Goal: Task Accomplishment & Management: Use online tool/utility

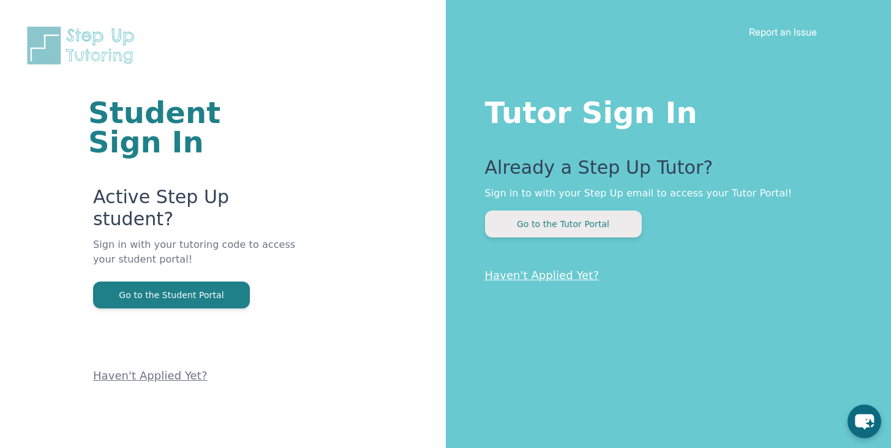
click at [553, 217] on button "Go to the Tutor Portal" at bounding box center [563, 224] width 157 height 27
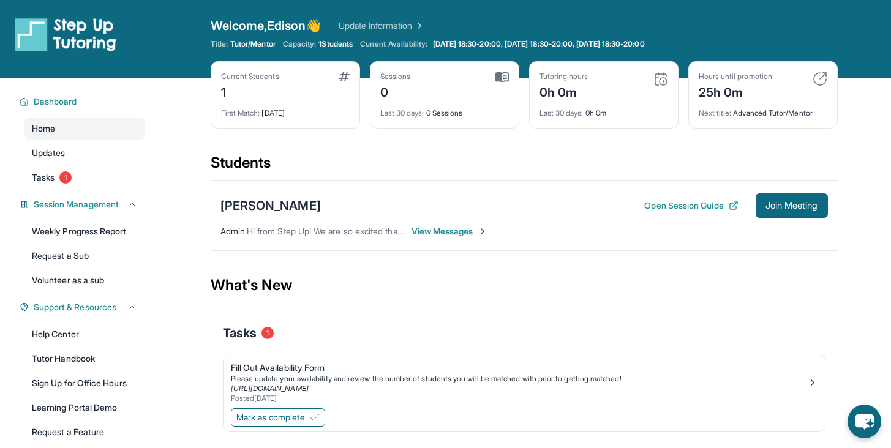
click at [447, 231] on span "View Messages" at bounding box center [449, 231] width 77 height 12
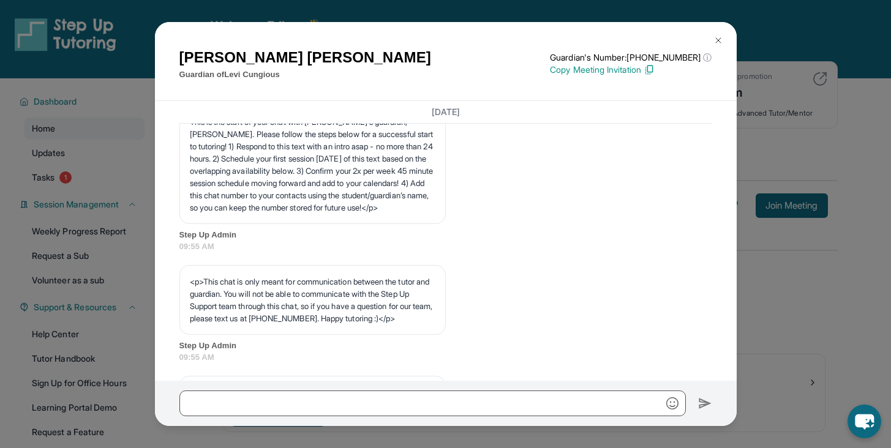
scroll to position [161, 0]
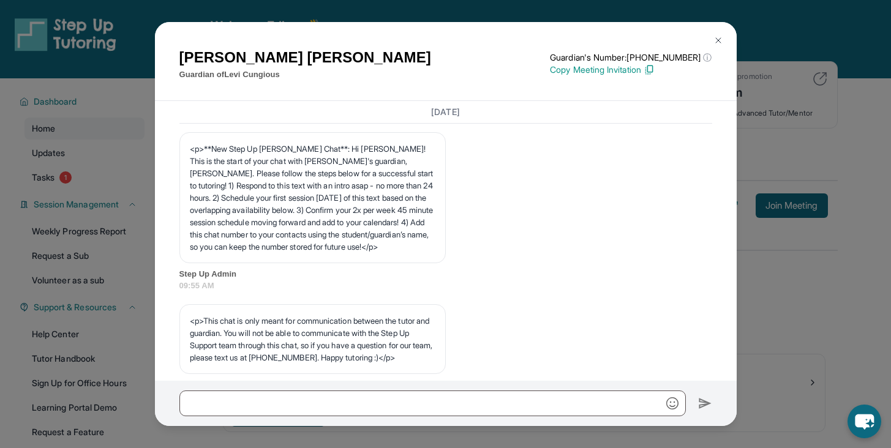
click at [714, 37] on img at bounding box center [718, 41] width 10 height 10
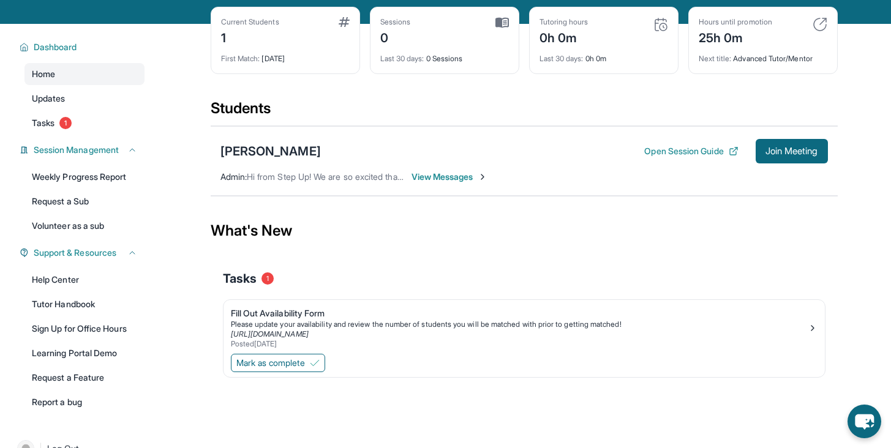
scroll to position [47, 0]
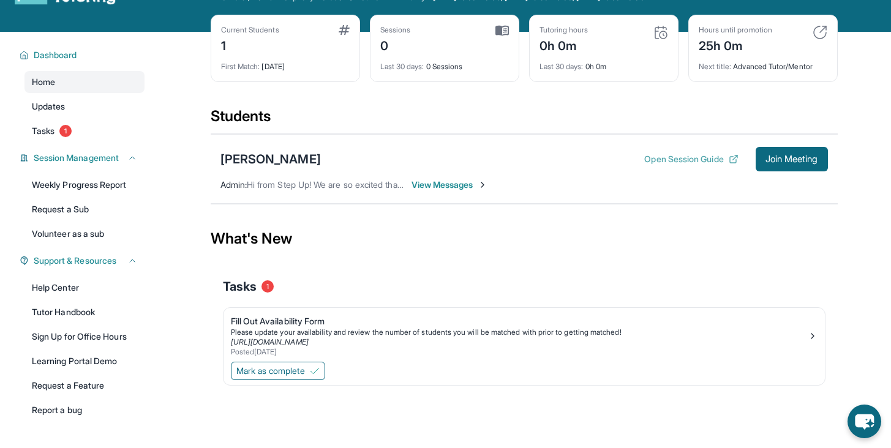
click at [676, 158] on button "Open Session Guide" at bounding box center [691, 159] width 94 height 12
click at [768, 160] on span "Join Meeting" at bounding box center [791, 159] width 53 height 7
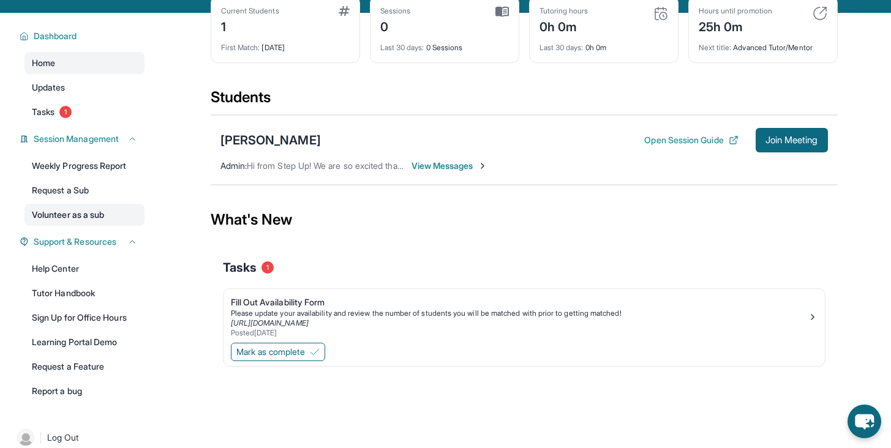
scroll to position [58, 0]
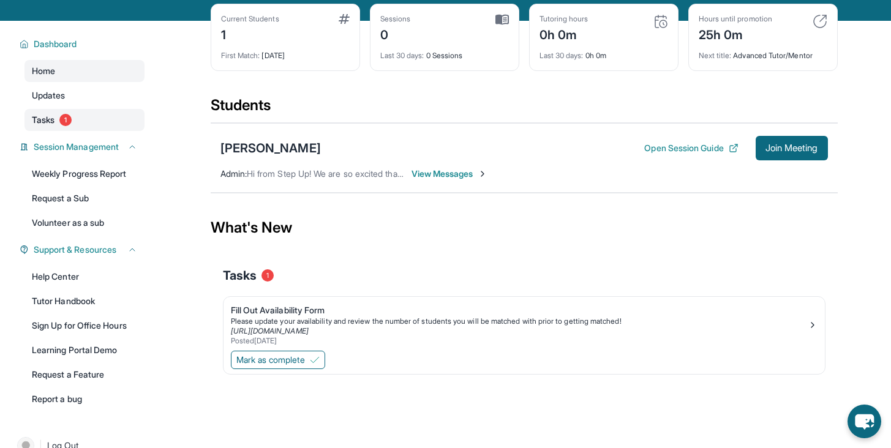
click at [57, 116] on link "Tasks 1" at bounding box center [84, 120] width 120 height 22
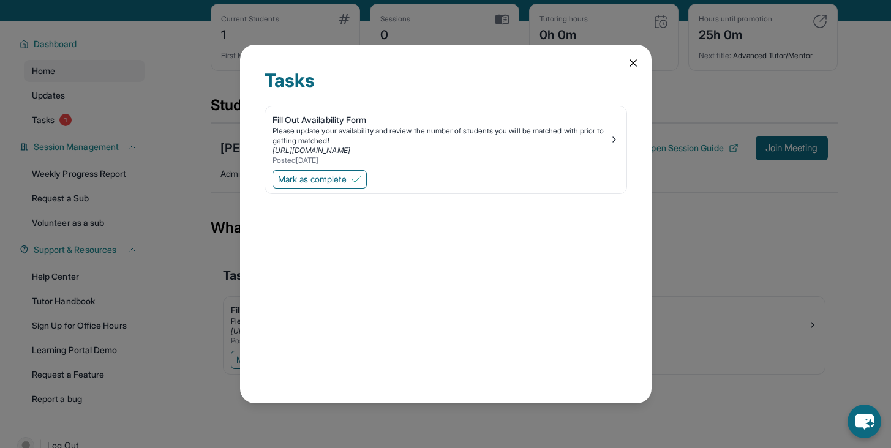
click at [59, 95] on div "Tasks Fill Out Availability Form Please update your availability and review the…" at bounding box center [445, 224] width 891 height 448
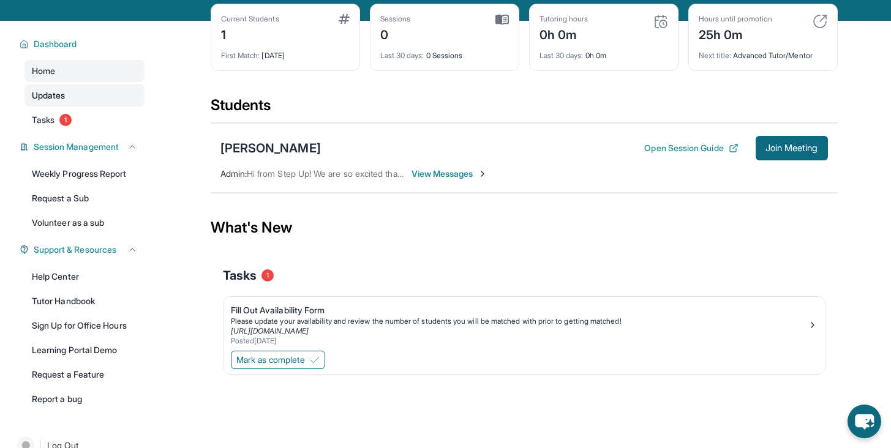
click at [83, 86] on link "Updates" at bounding box center [84, 95] width 120 height 22
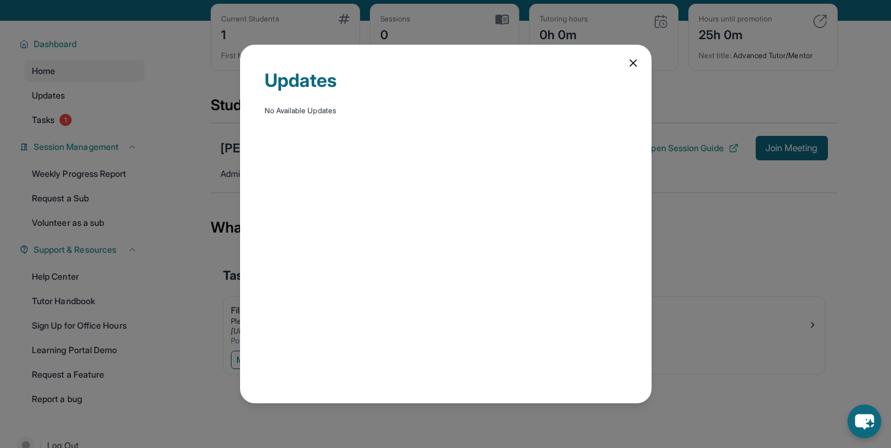
click at [615, 67] on div "Updates No Available Updates" at bounding box center [445, 224] width 411 height 359
click at [623, 61] on div "Updates No Available Updates" at bounding box center [445, 224] width 411 height 359
click at [632, 60] on icon at bounding box center [633, 63] width 12 height 12
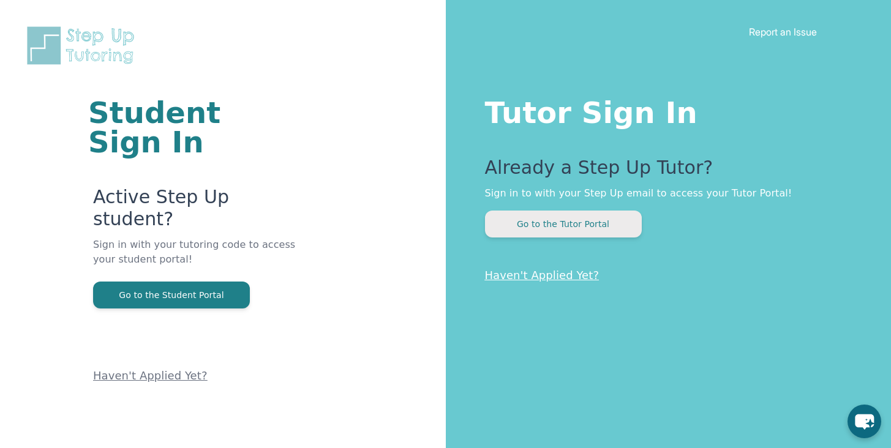
click at [547, 227] on button "Go to the Tutor Portal" at bounding box center [563, 224] width 157 height 27
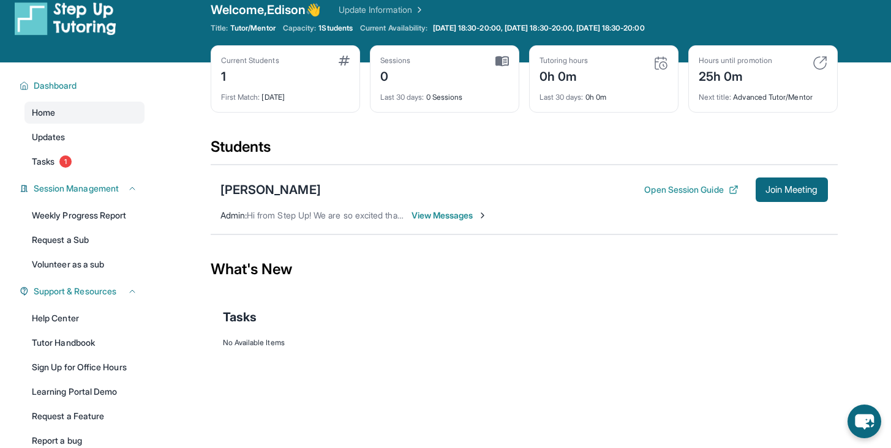
scroll to position [1, 0]
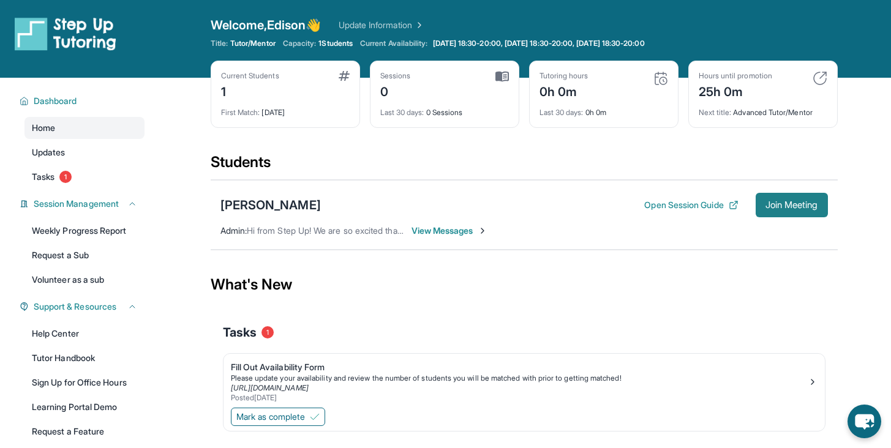
click at [773, 207] on span "Join Meeting" at bounding box center [791, 204] width 53 height 7
click at [692, 206] on button "Open Session Guide" at bounding box center [691, 205] width 94 height 12
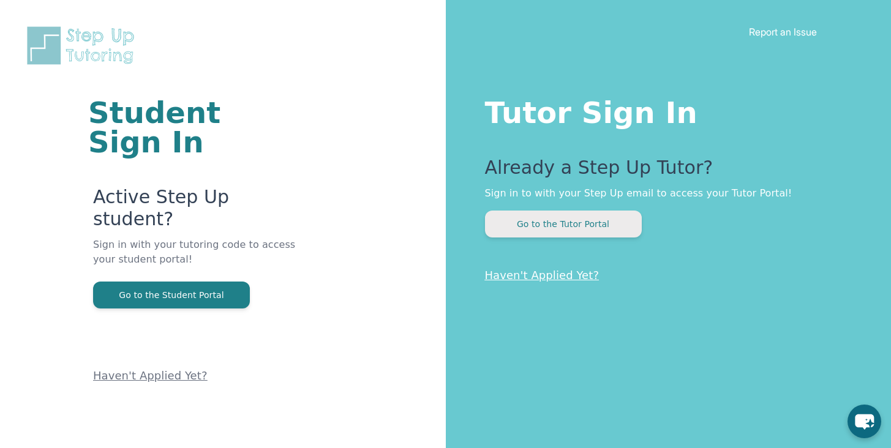
click at [505, 223] on button "Go to the Tutor Portal" at bounding box center [563, 224] width 157 height 27
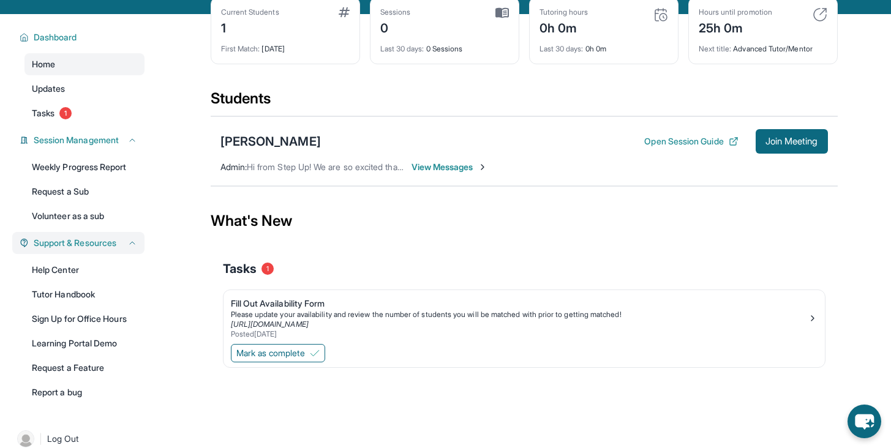
scroll to position [81, 0]
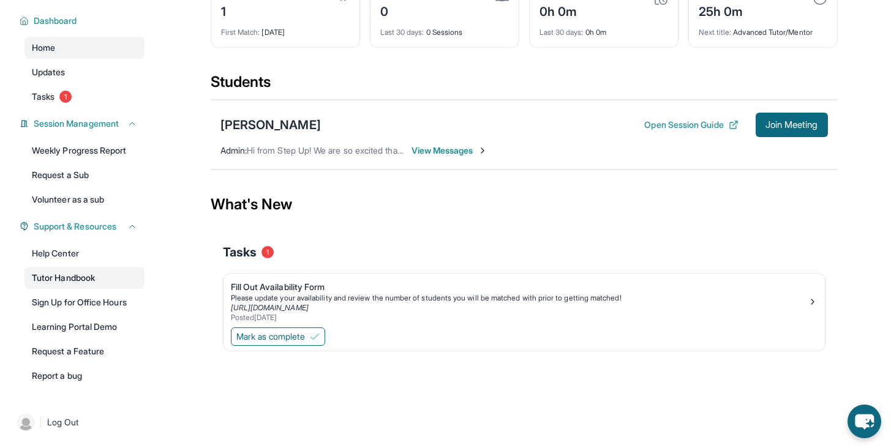
click at [51, 276] on link "Tutor Handbook" at bounding box center [84, 278] width 120 height 22
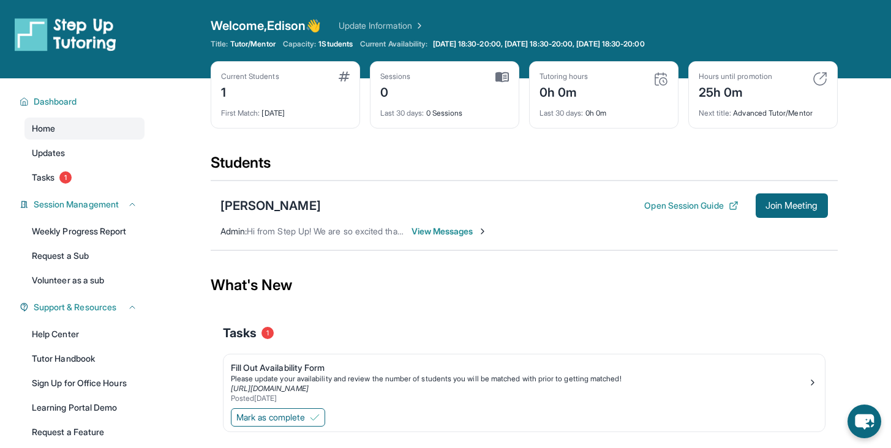
scroll to position [8, 0]
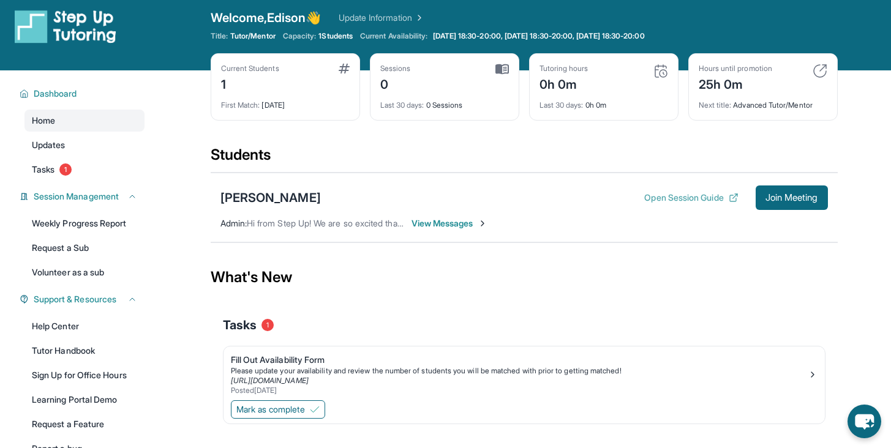
click at [670, 201] on button "Open Session Guide" at bounding box center [691, 198] width 94 height 12
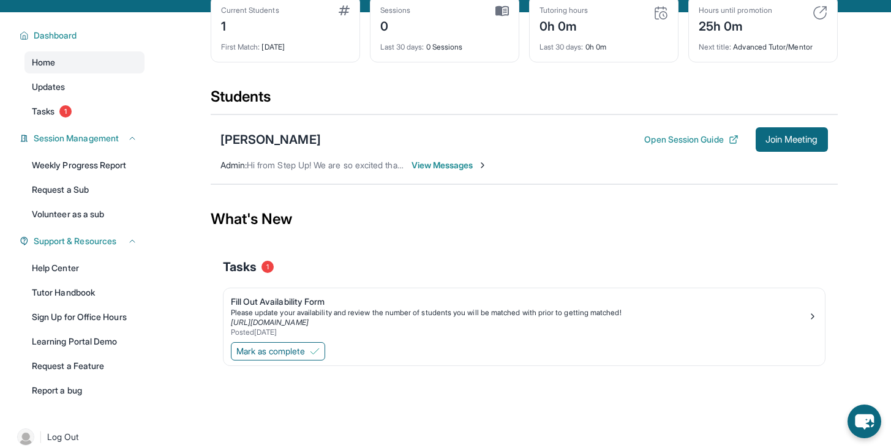
scroll to position [81, 0]
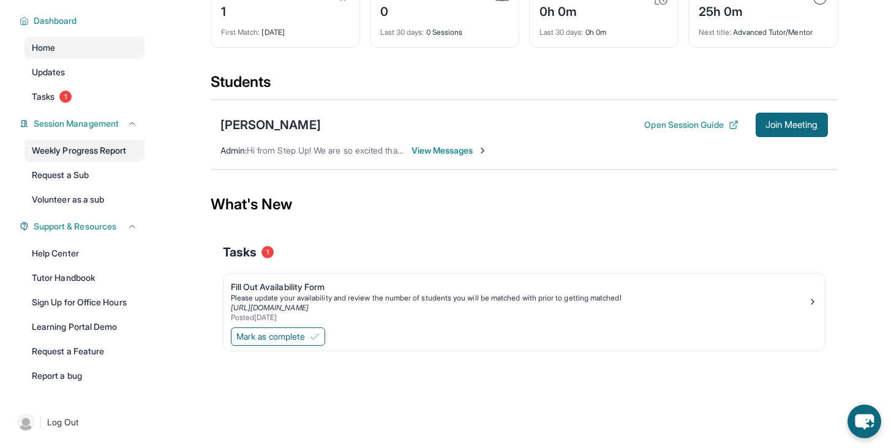
click at [110, 153] on link "Weekly Progress Report" at bounding box center [84, 151] width 120 height 22
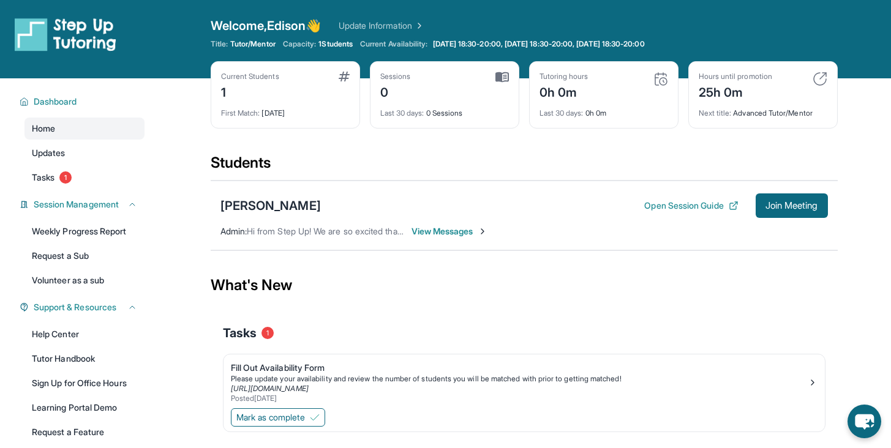
click at [440, 235] on span "View Messages" at bounding box center [449, 231] width 77 height 12
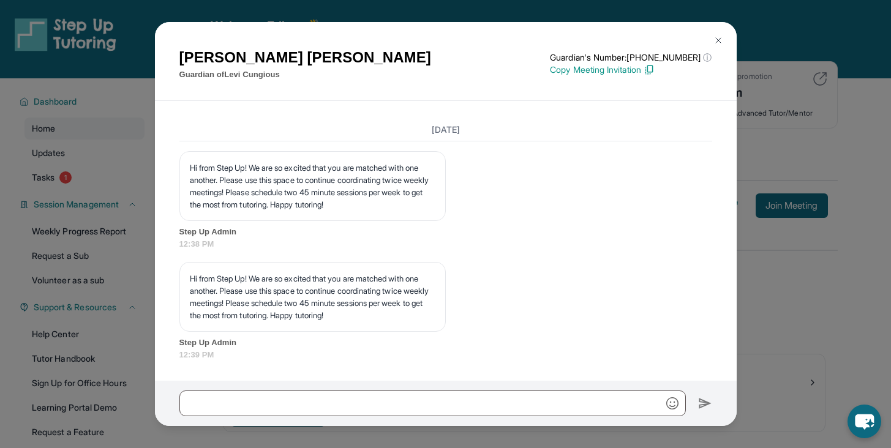
scroll to position [1288, 0]
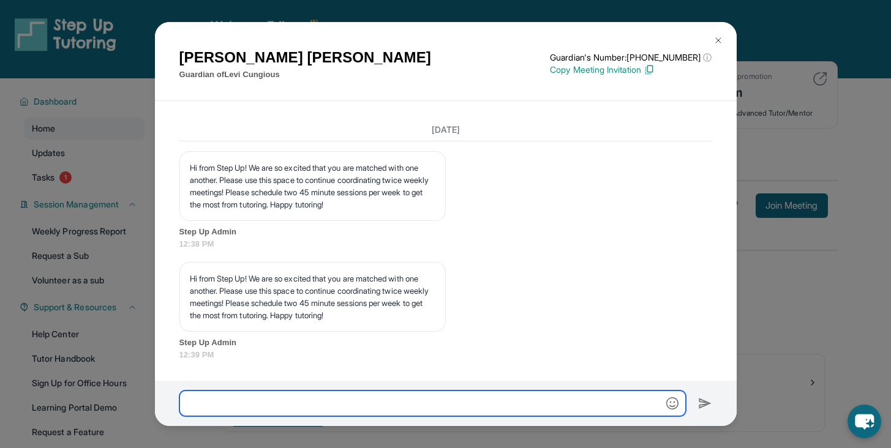
click at [308, 397] on input "text" at bounding box center [432, 404] width 506 height 26
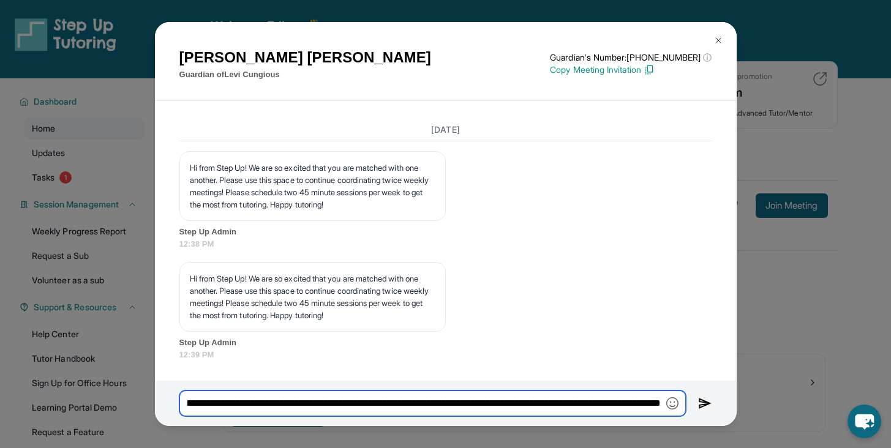
scroll to position [0, 368]
type input "**********"
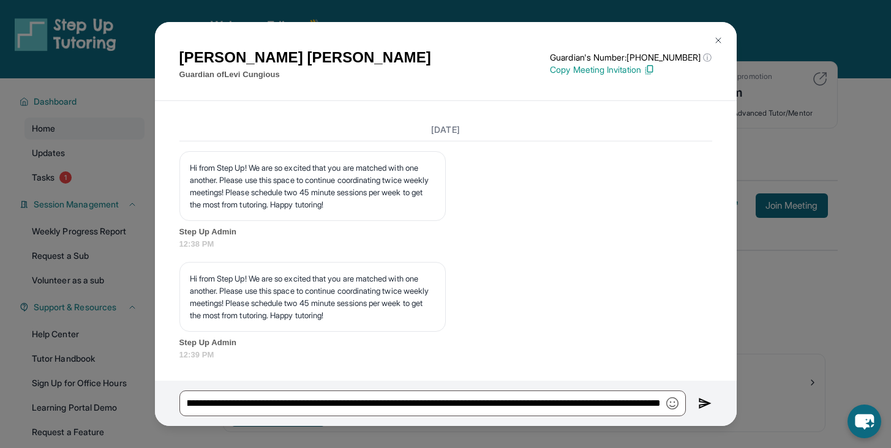
scroll to position [0, 0]
click at [706, 403] on img at bounding box center [705, 403] width 14 height 15
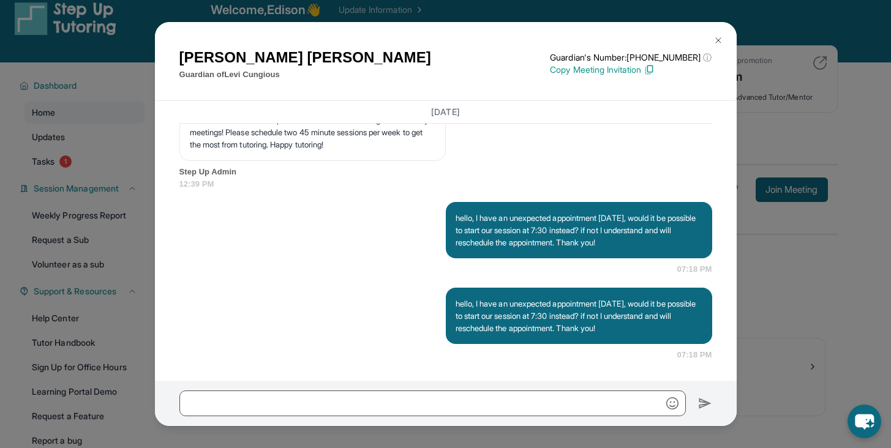
scroll to position [32, 0]
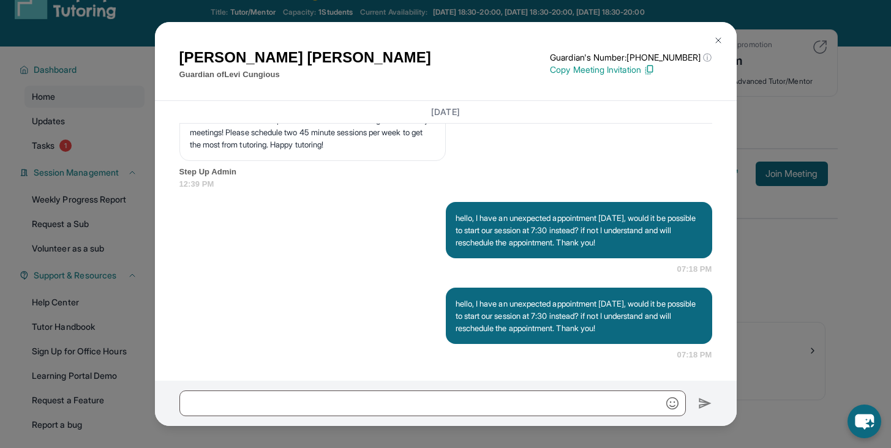
click at [716, 38] on img at bounding box center [718, 41] width 10 height 10
